Goal: Task Accomplishment & Management: Manage account settings

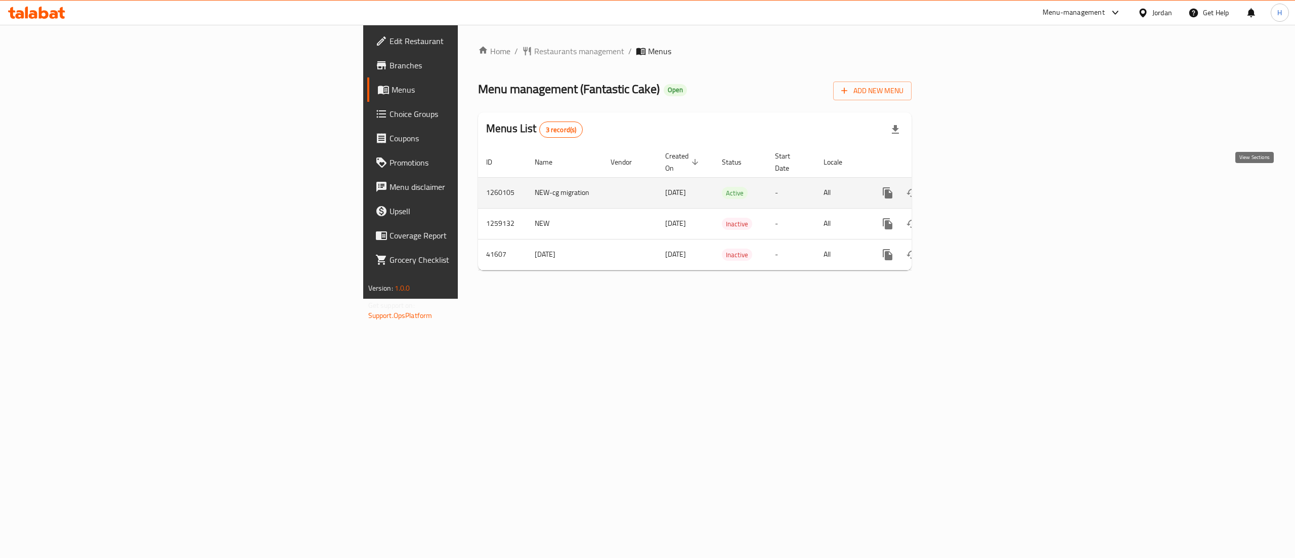
click at [967, 187] on icon "enhanced table" at bounding box center [961, 193] width 12 height 12
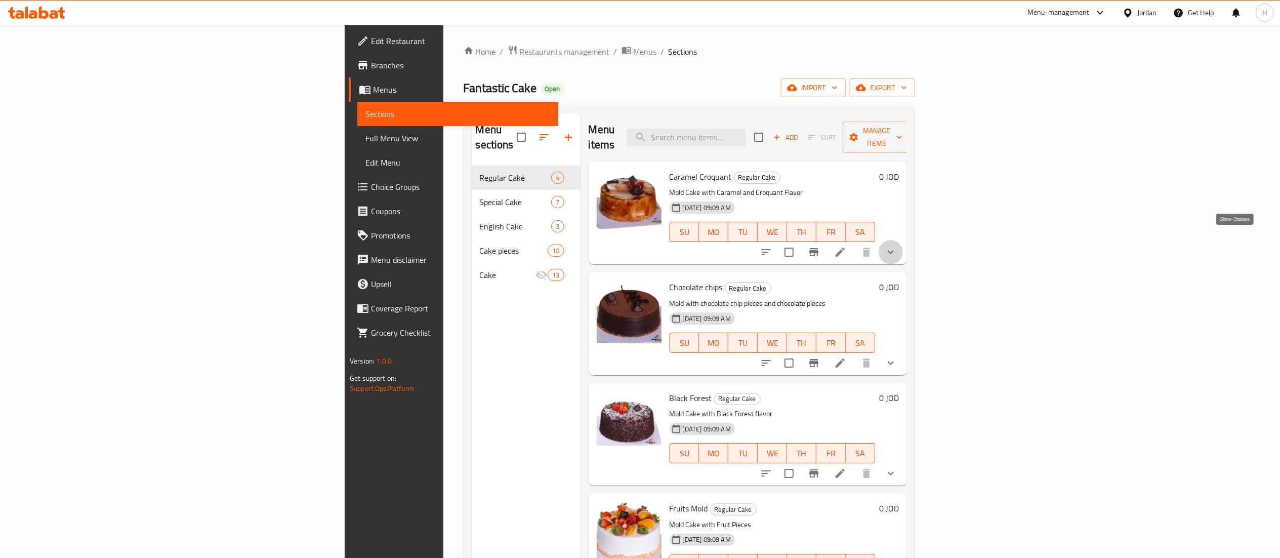
click at [897, 246] on icon "show more" at bounding box center [891, 252] width 12 height 12
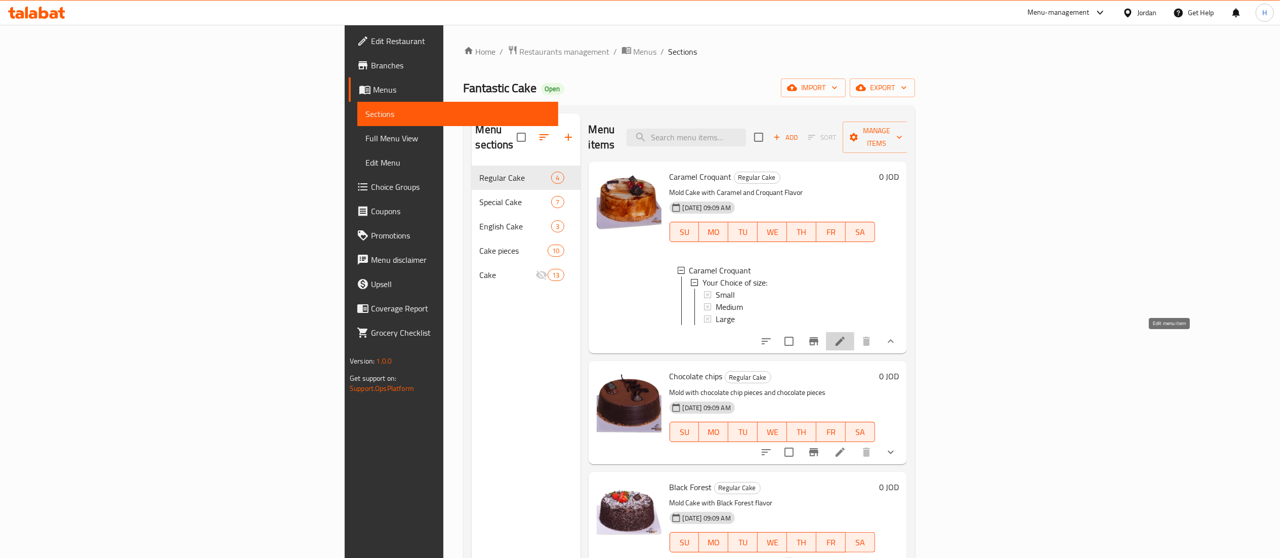
click at [845, 346] on icon at bounding box center [839, 341] width 9 height 9
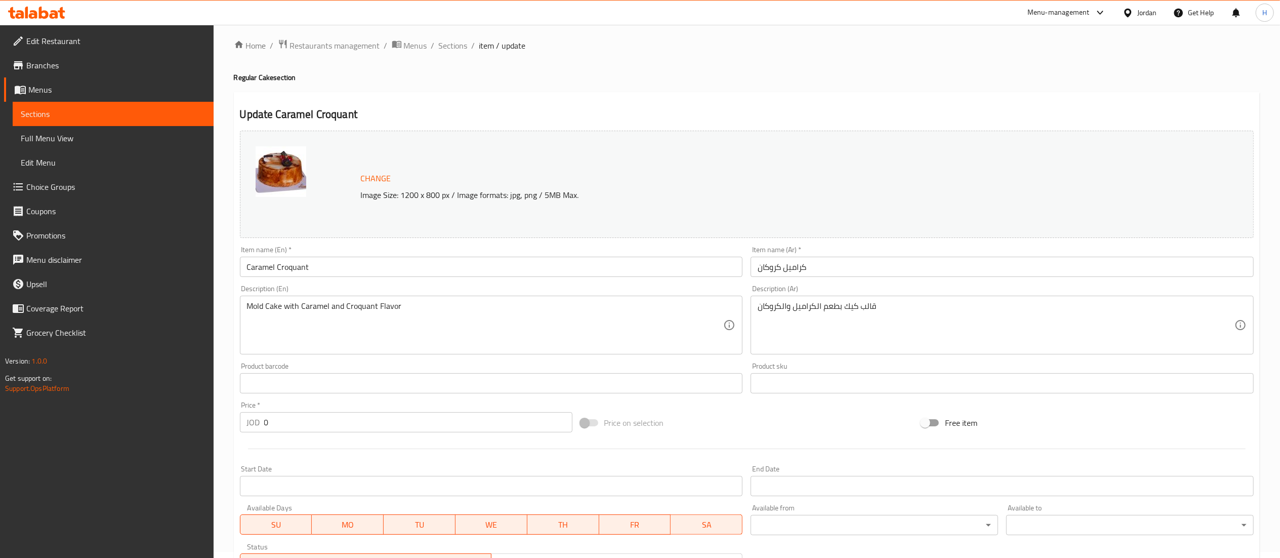
scroll to position [225, 0]
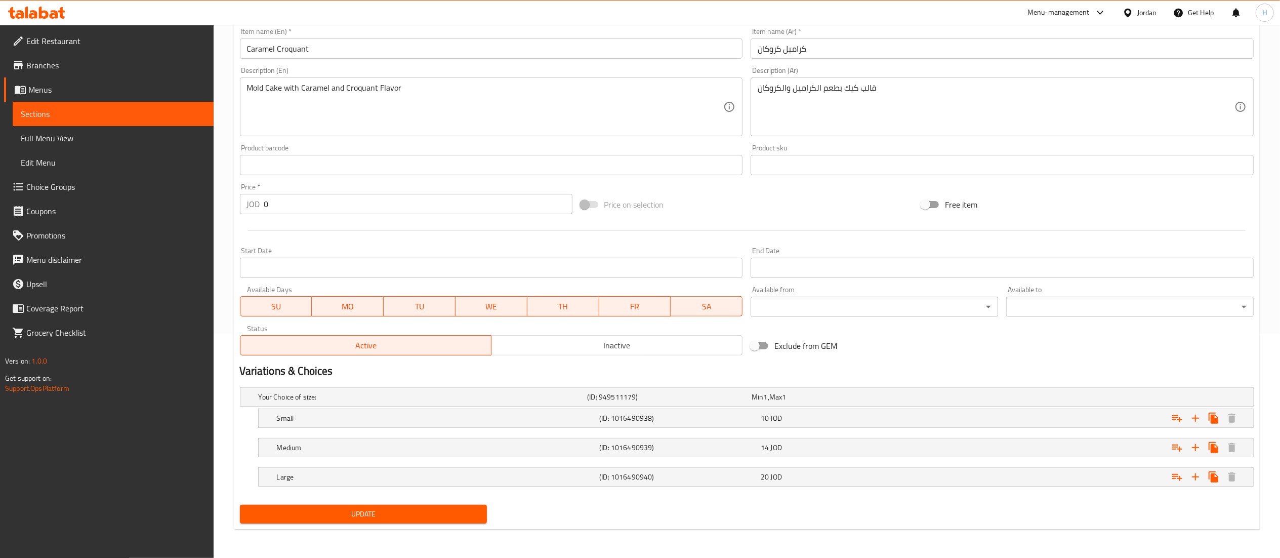
click at [47, 14] on icon at bounding box center [44, 13] width 10 height 12
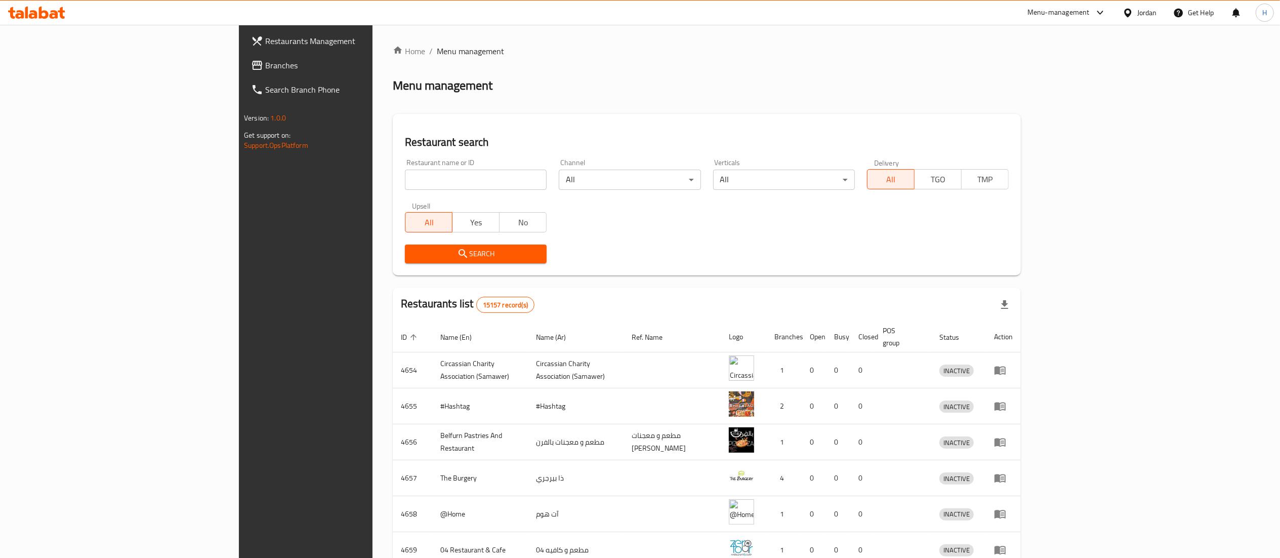
click at [1021, 121] on div "Restaurant search Restaurant name or ID Restaurant name or ID Channel All ​ Ver…" at bounding box center [707, 194] width 628 height 161
click at [405, 182] on input "search" at bounding box center [476, 180] width 142 height 20
paste input "21709"
type input "21709"
click button "Search" at bounding box center [476, 253] width 142 height 19
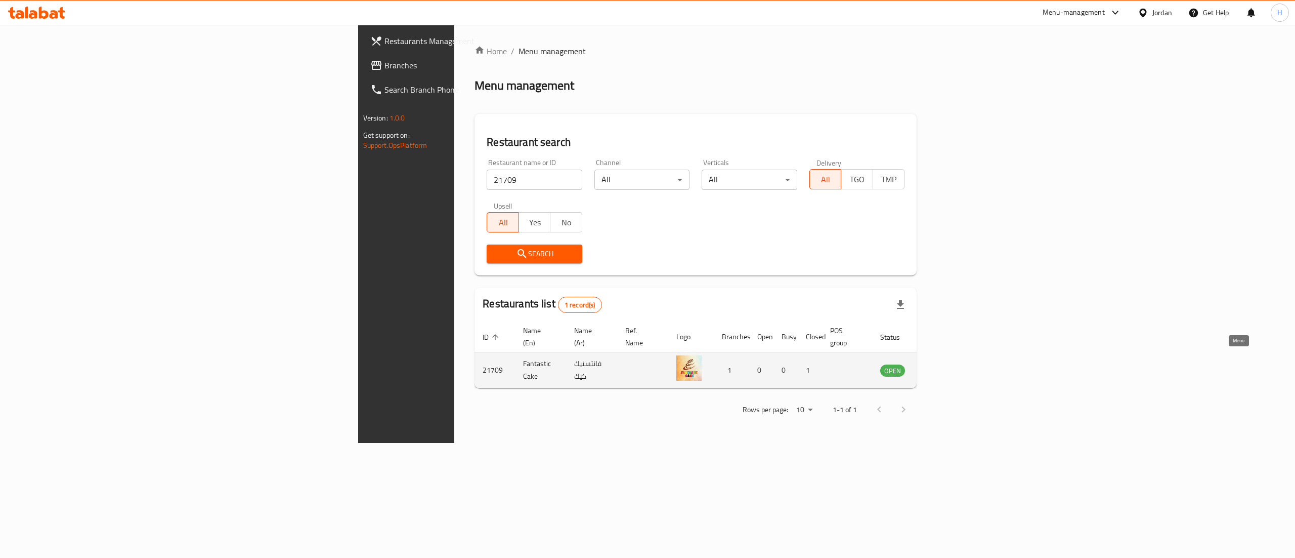
click at [945, 366] on icon "enhanced table" at bounding box center [939, 370] width 11 height 9
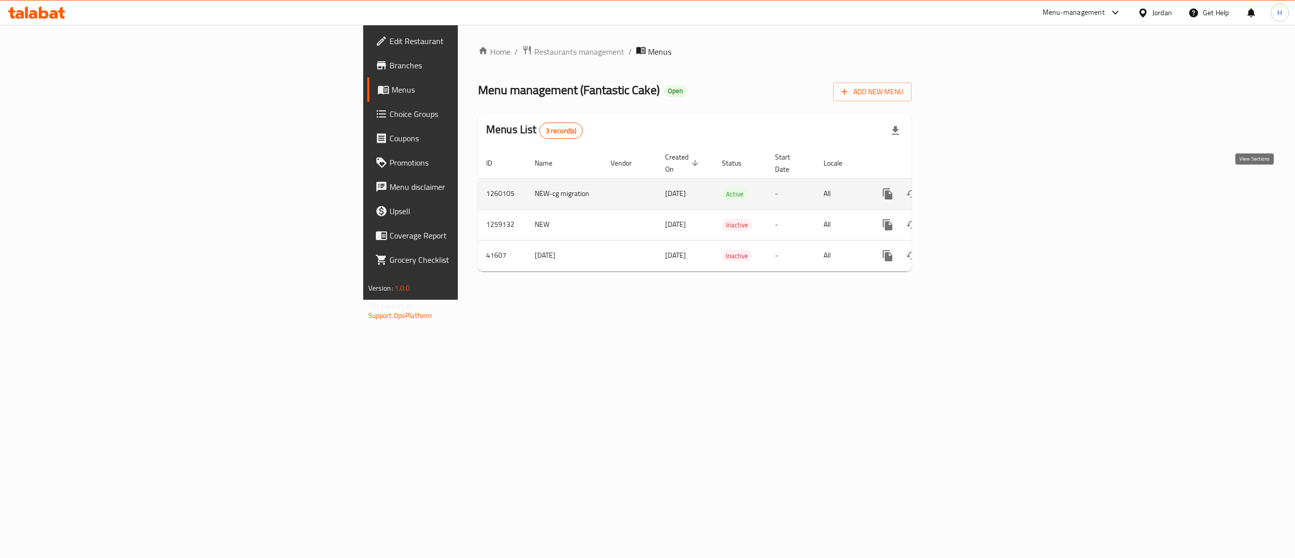
click at [966, 189] on icon "enhanced table" at bounding box center [960, 193] width 9 height 9
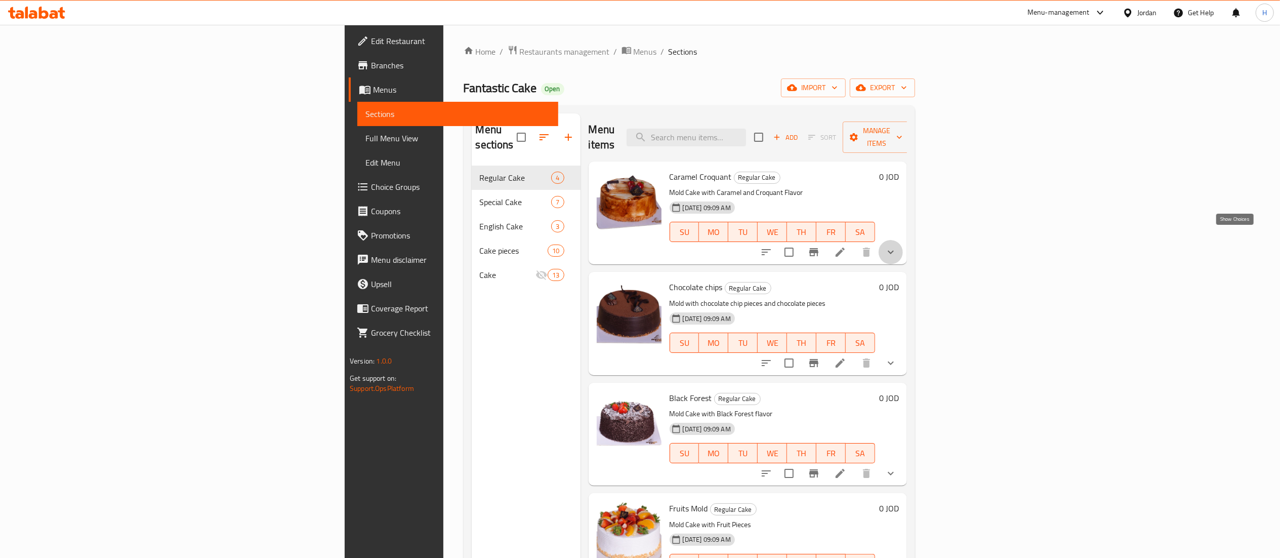
click at [897, 246] on icon "show more" at bounding box center [891, 252] width 12 height 12
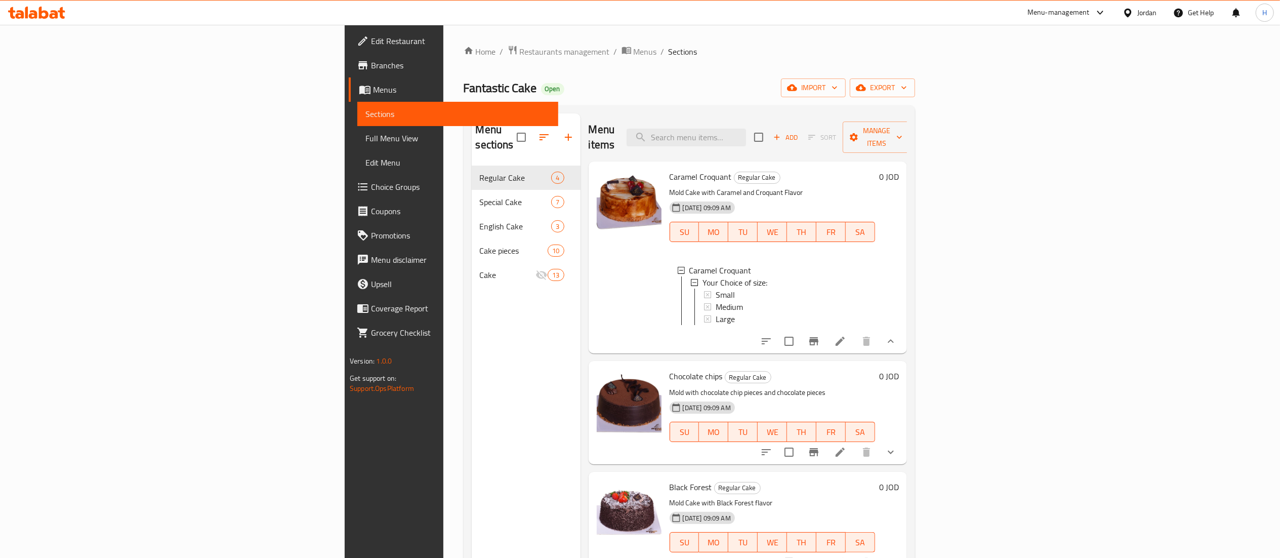
click at [897, 341] on icon "show more" at bounding box center [891, 341] width 12 height 12
